Goal: Information Seeking & Learning: Find specific fact

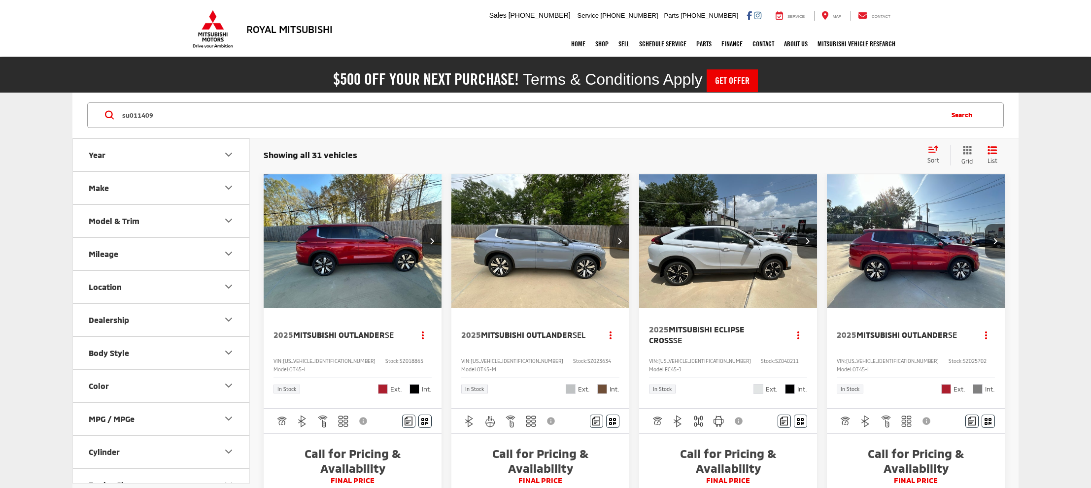
type input "su011409"
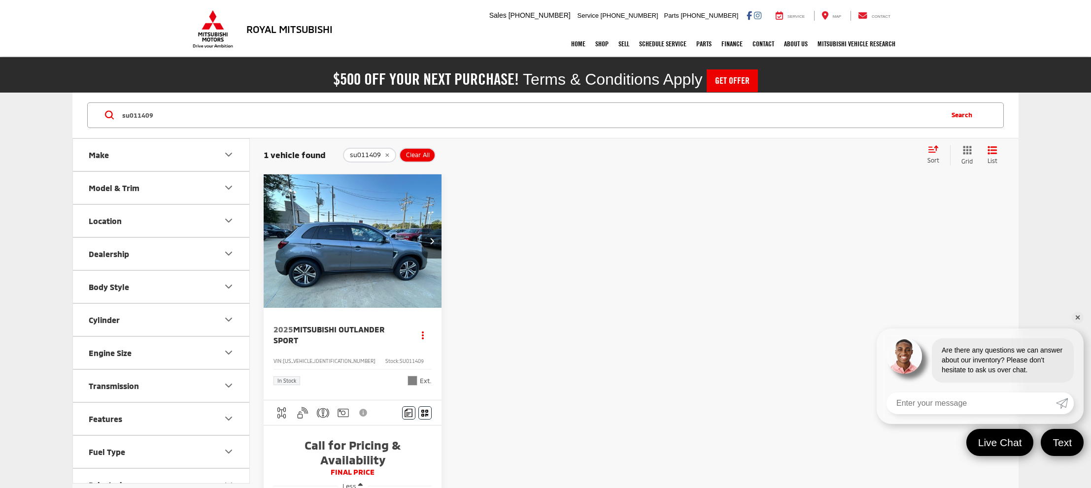
click at [365, 231] on img "2025 Mitsubishi Outlander Sport Base 0" at bounding box center [352, 241] width 179 height 134
